Goal: Navigation & Orientation: Find specific page/section

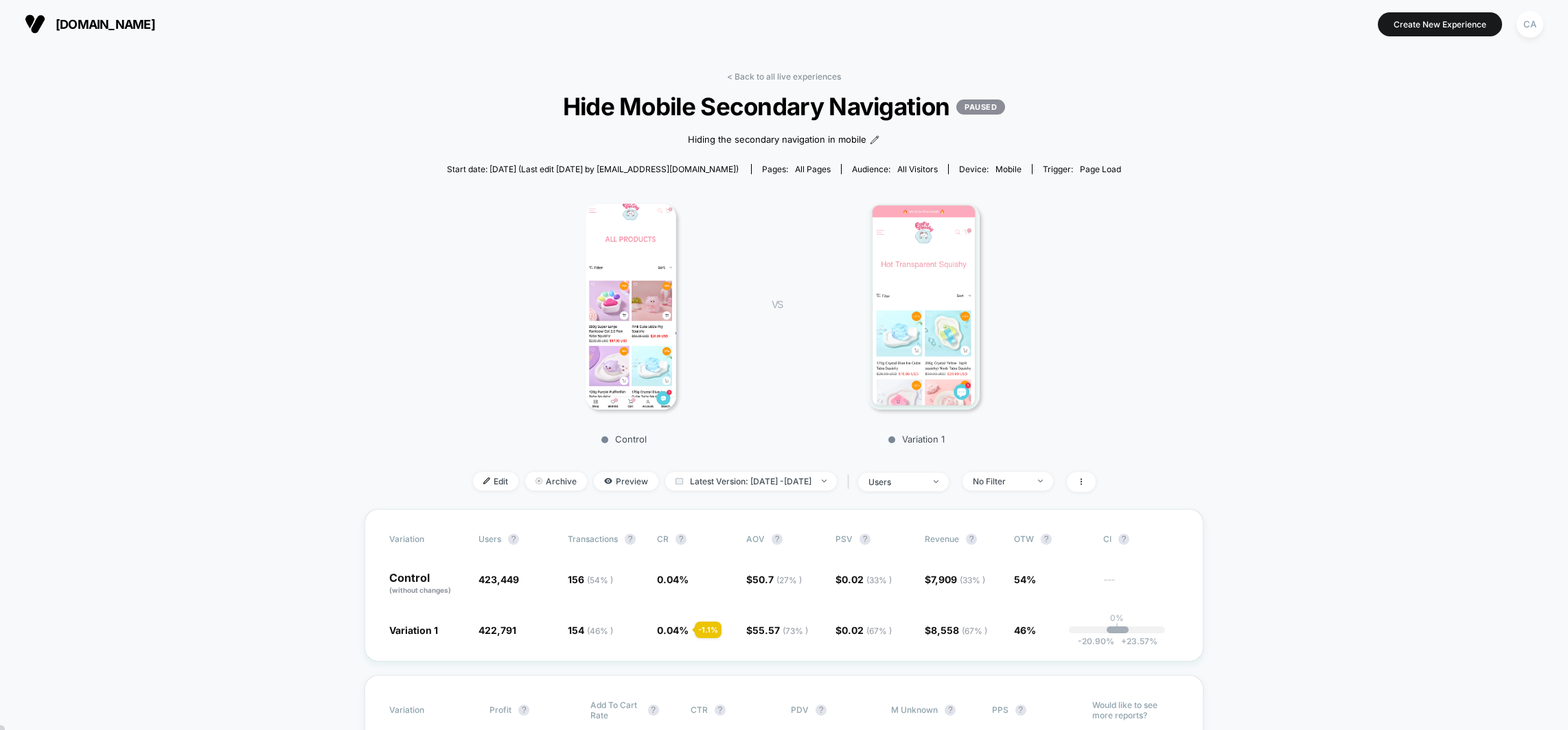
click at [148, 22] on span "[DOMAIN_NAME]" at bounding box center [105, 24] width 99 height 15
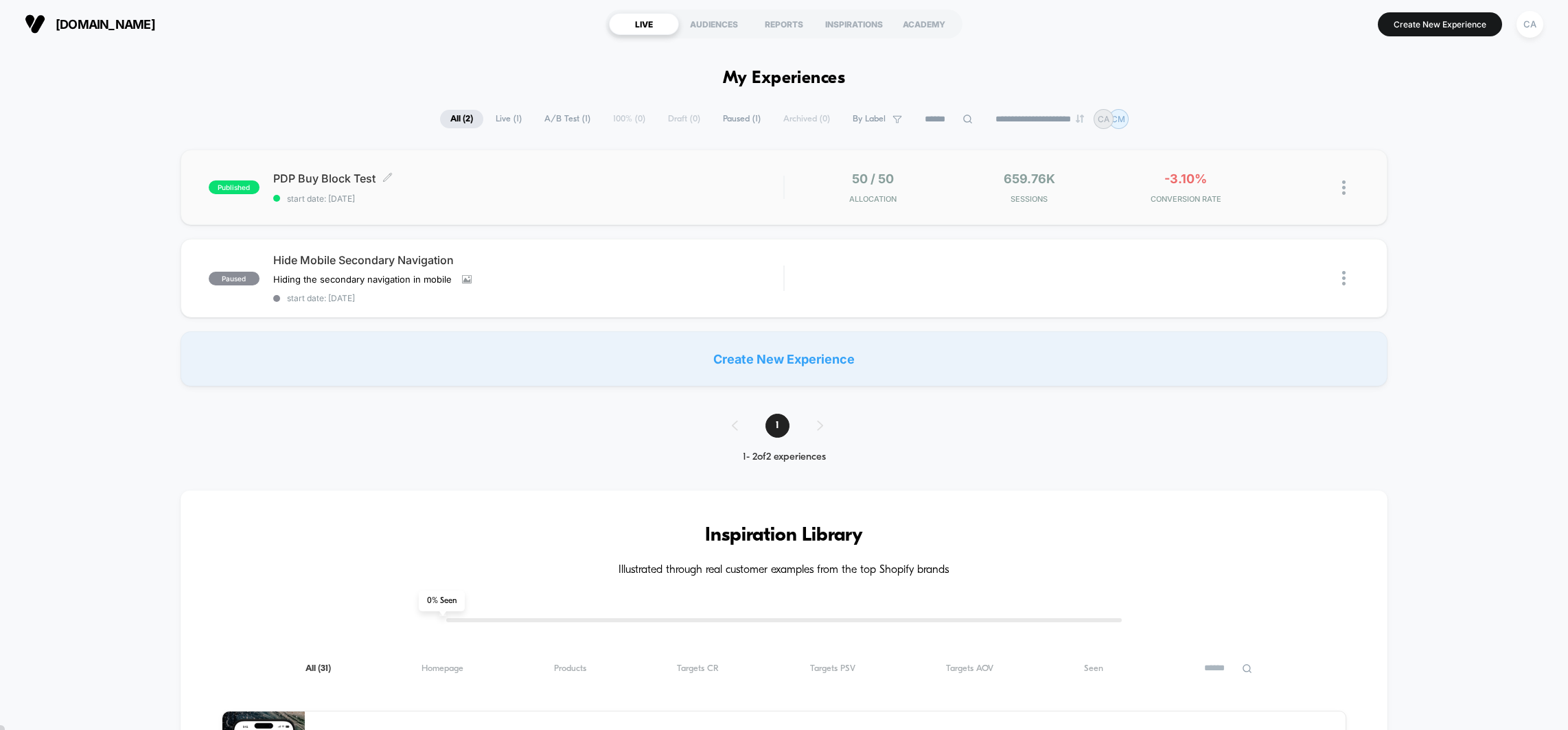
click at [506, 190] on div "PDP Buy Block Test Click to edit experience details Click to edit experience de…" at bounding box center [528, 188] width 511 height 32
